Goal: Navigation & Orientation: Understand site structure

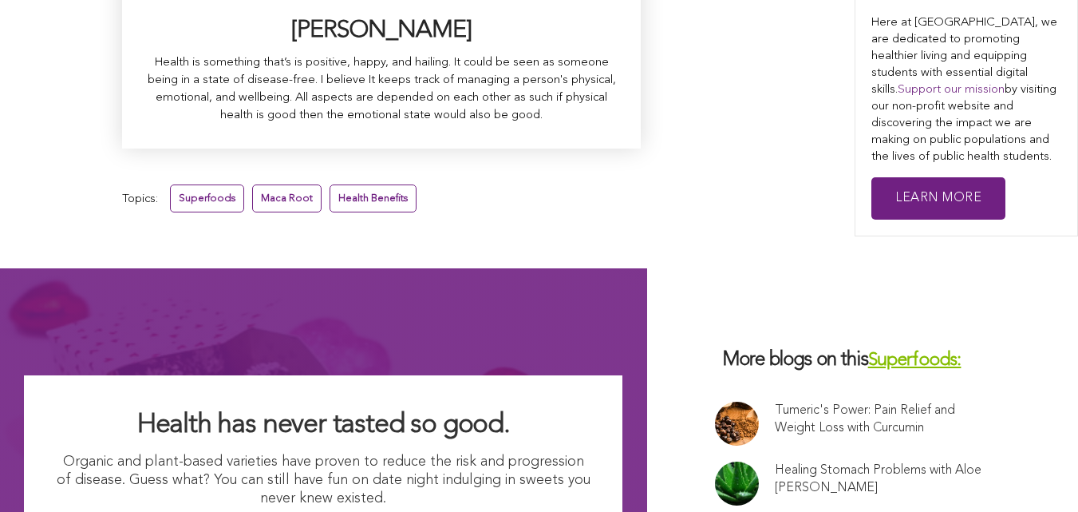
scroll to position [10626, 0]
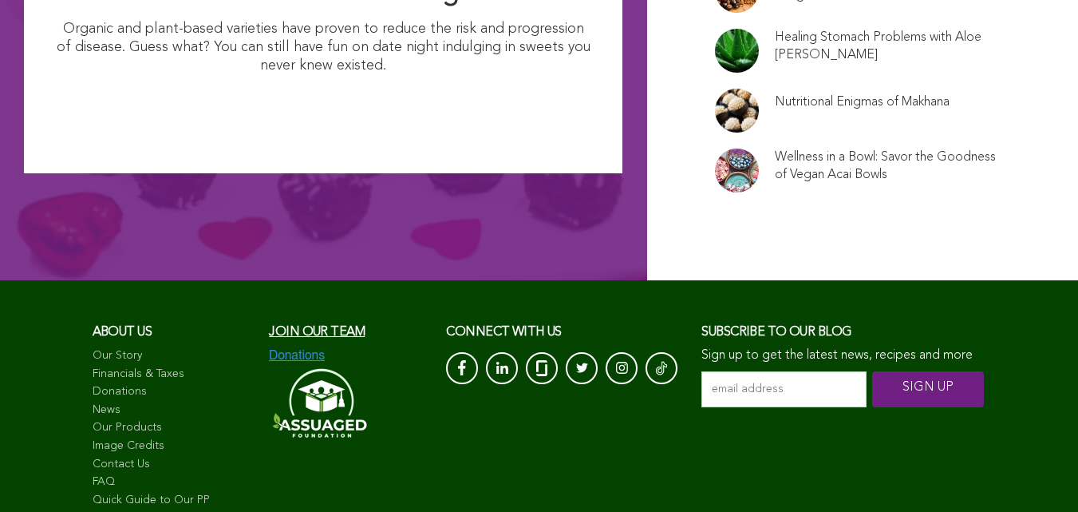
click at [107, 438] on link "Image Credits" at bounding box center [173, 446] width 161 height 16
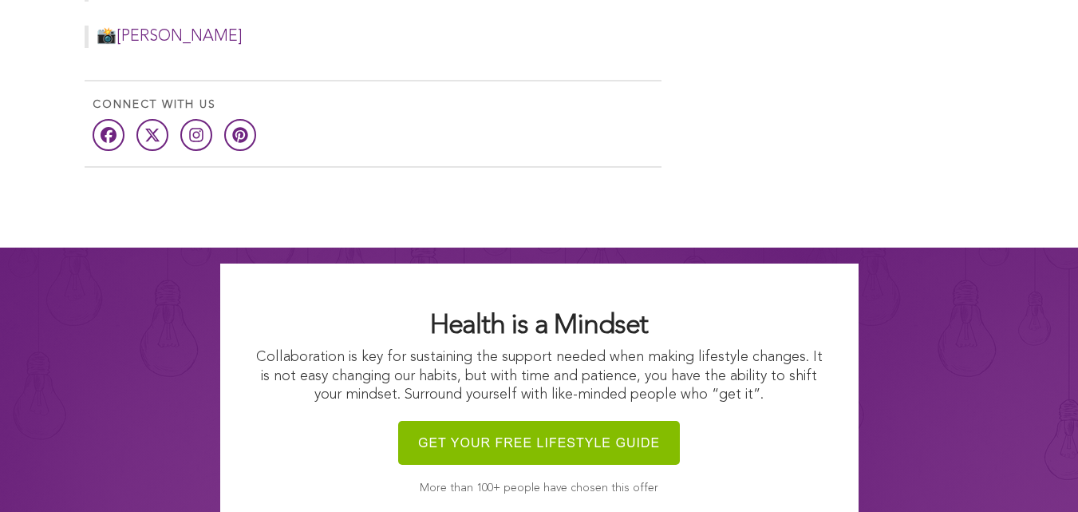
scroll to position [1772, 0]
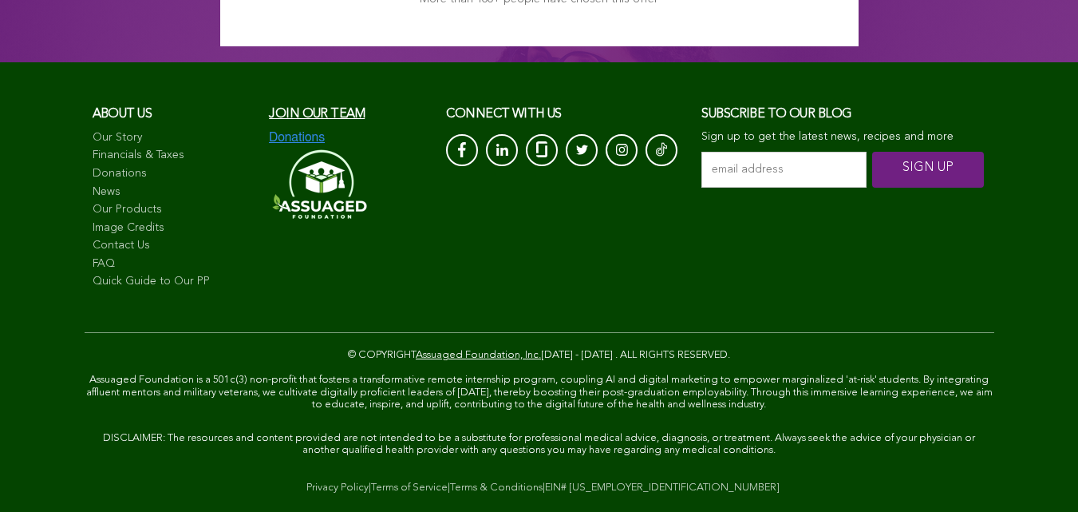
click at [93, 137] on link "Our Story" at bounding box center [173, 138] width 161 height 16
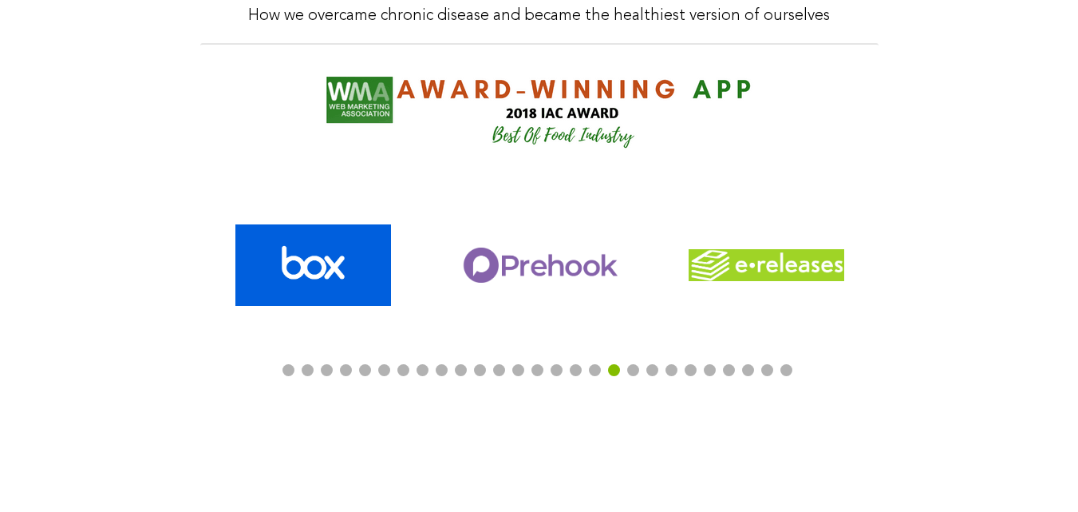
scroll to position [1141, 0]
